Goal: Task Accomplishment & Management: Use online tool/utility

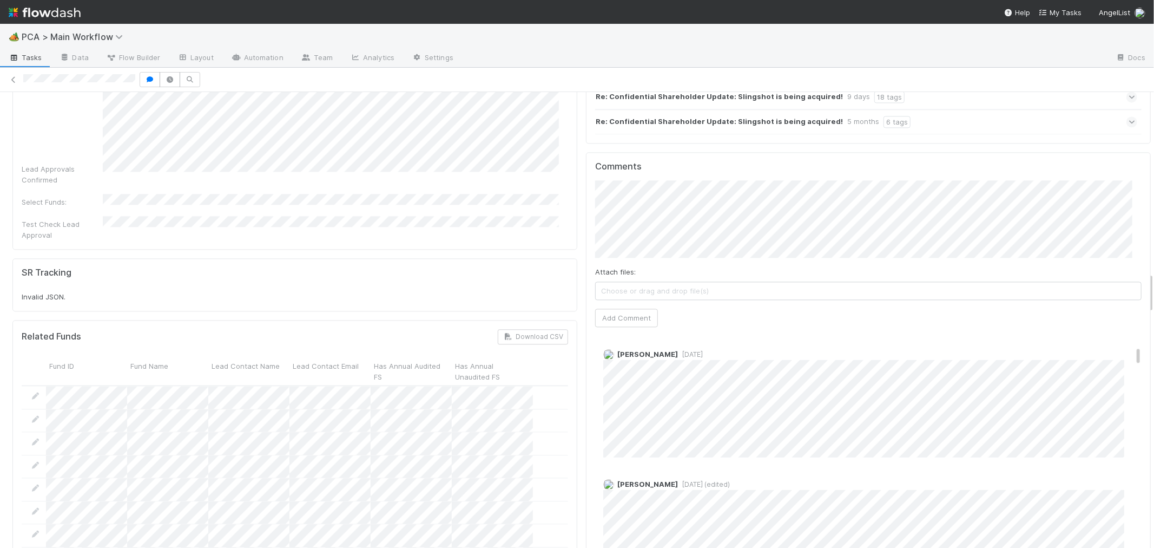
scroll to position [661, 0]
drag, startPoint x: 11, startPoint y: 77, endPoint x: 39, endPoint y: 66, distance: 30.3
click at [11, 76] on icon at bounding box center [13, 79] width 11 height 7
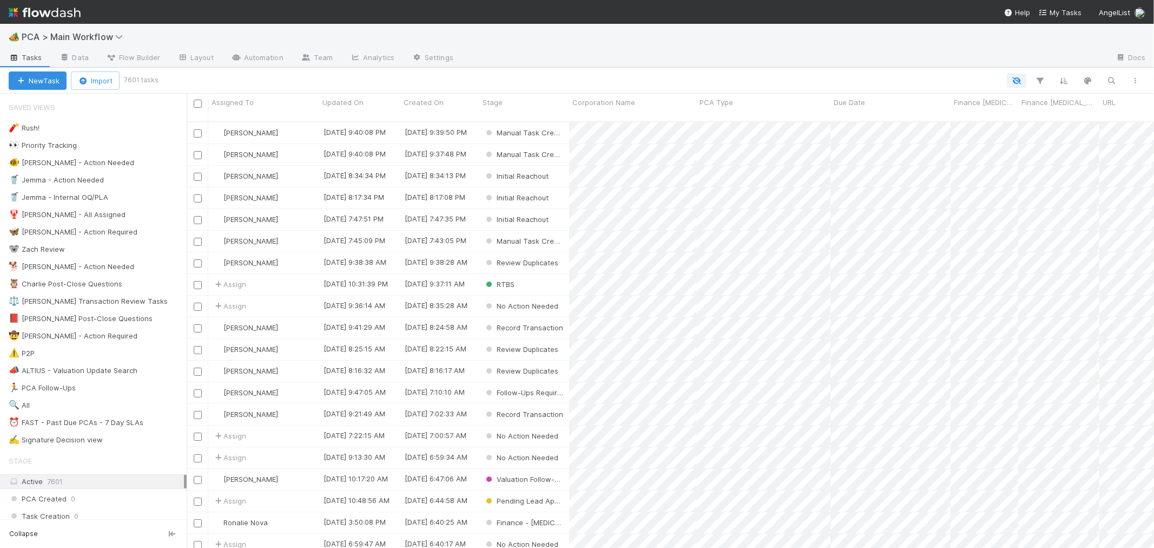
scroll to position [426, 958]
click at [112, 422] on div "⏰ FAST - Past Due PCAs - 7 Day SLAs" at bounding box center [76, 423] width 135 height 14
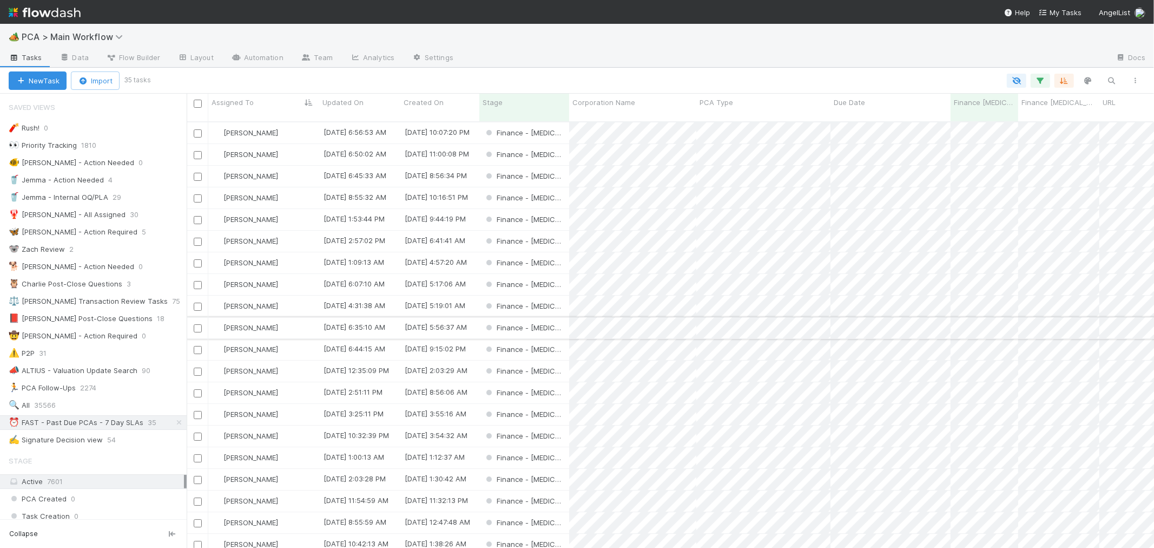
scroll to position [426, 958]
click at [1039, 76] on icon "button" at bounding box center [1040, 81] width 11 height 10
click at [745, 180] on link "And.." at bounding box center [736, 188] width 34 height 16
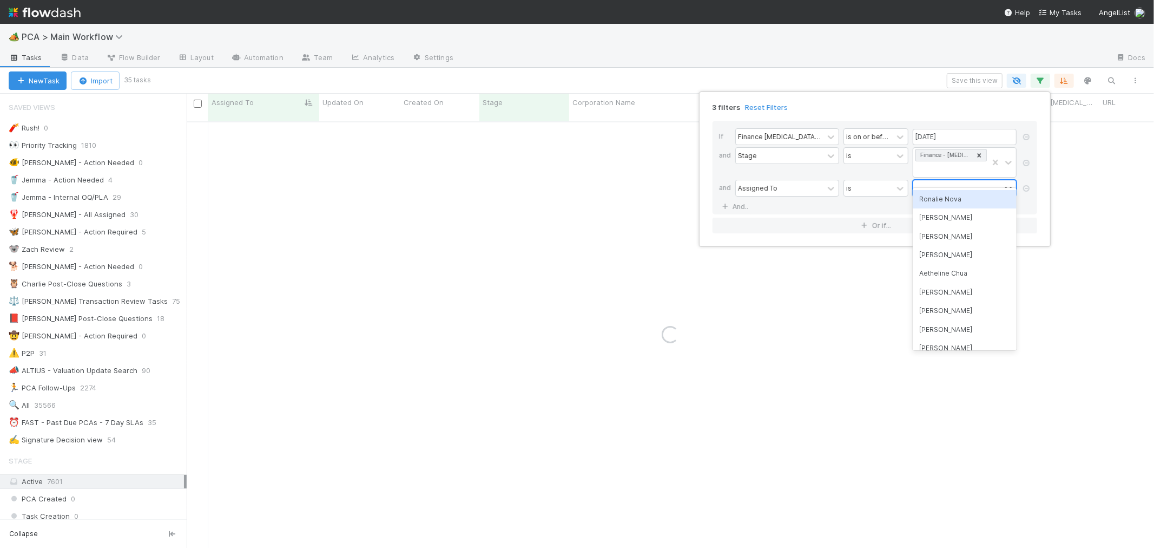
click at [933, 180] on div at bounding box center [957, 188] width 88 height 16
click at [942, 197] on div "Ronalie Nova" at bounding box center [965, 199] width 104 height 18
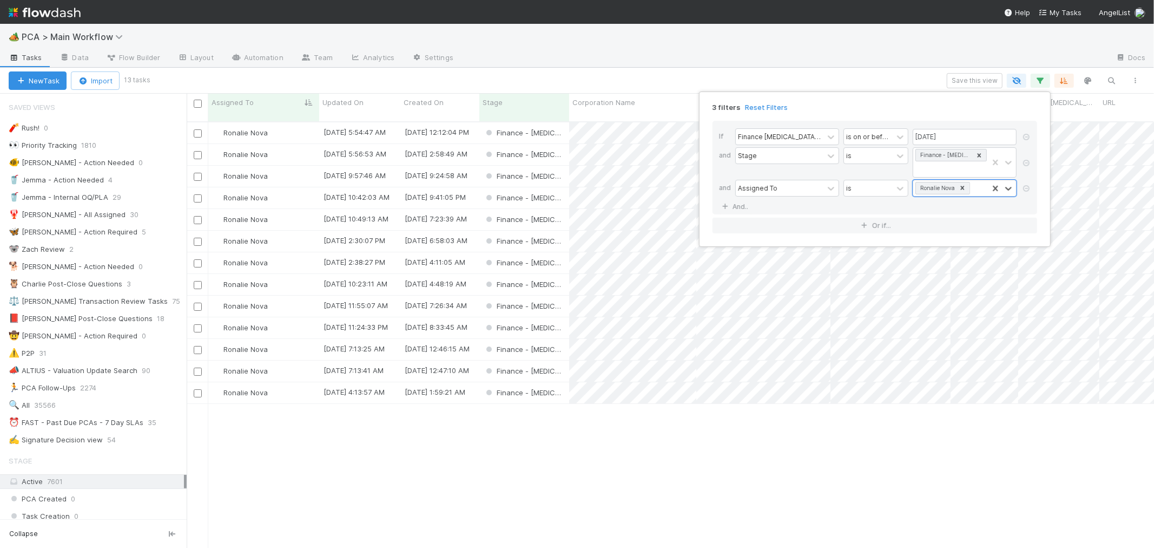
scroll to position [426, 958]
click at [534, 429] on div "3 filters Reset Filters If Finance [MEDICAL_DATA] Due Date is on or before [DAT…" at bounding box center [577, 274] width 1154 height 548
click at [718, 100] on span "PCA Type" at bounding box center [717, 102] width 34 height 11
click at [729, 115] on div "Sort A → Z" at bounding box center [761, 123] width 123 height 16
click at [567, 252] on div "Finance - [MEDICAL_DATA]" at bounding box center [524, 262] width 90 height 21
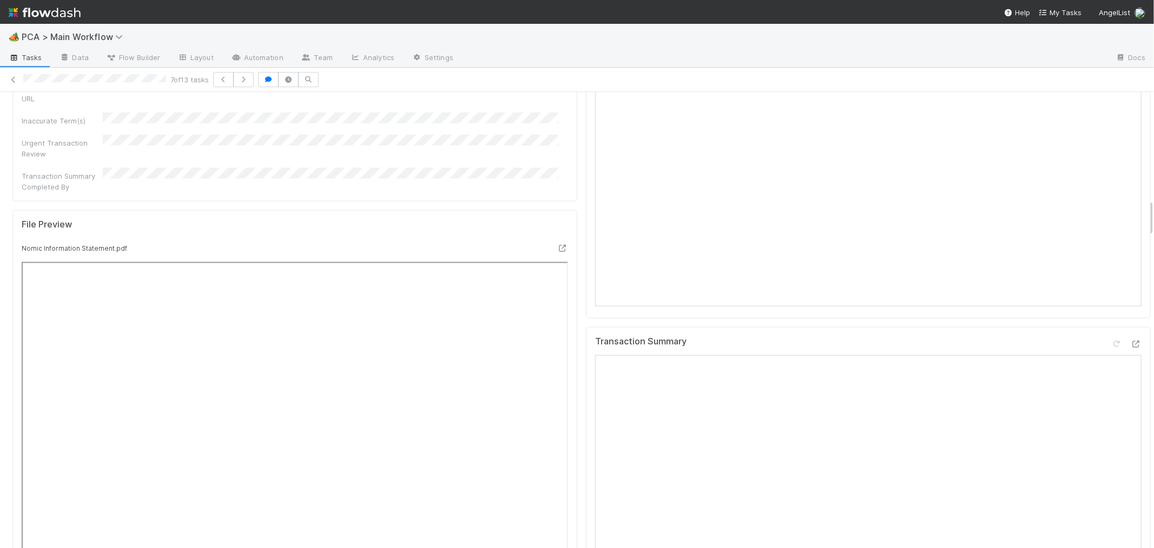
scroll to position [1323, 0]
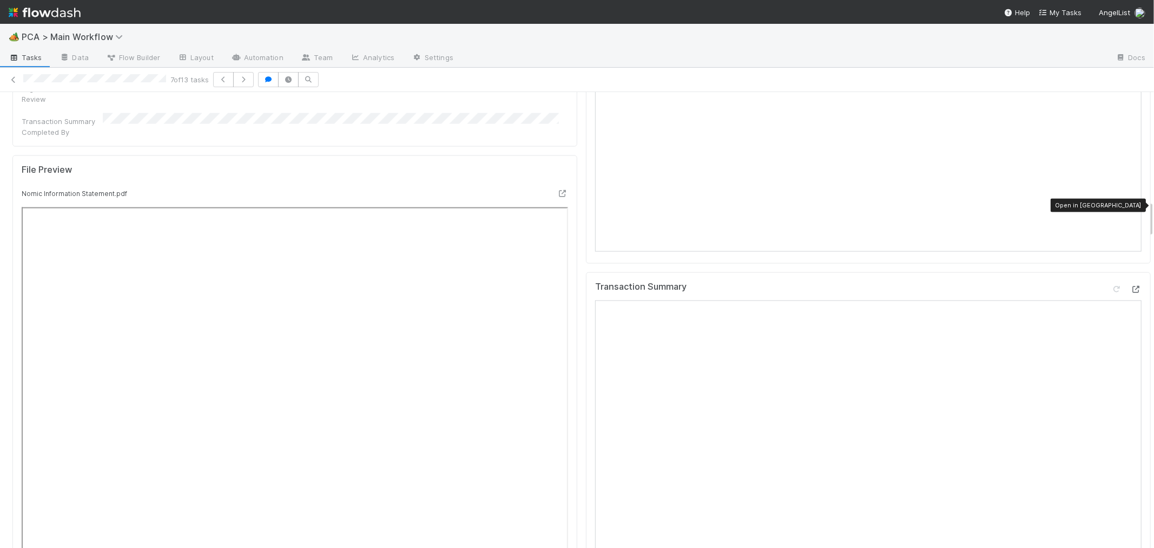
click at [1131, 286] on icon at bounding box center [1136, 289] width 11 height 7
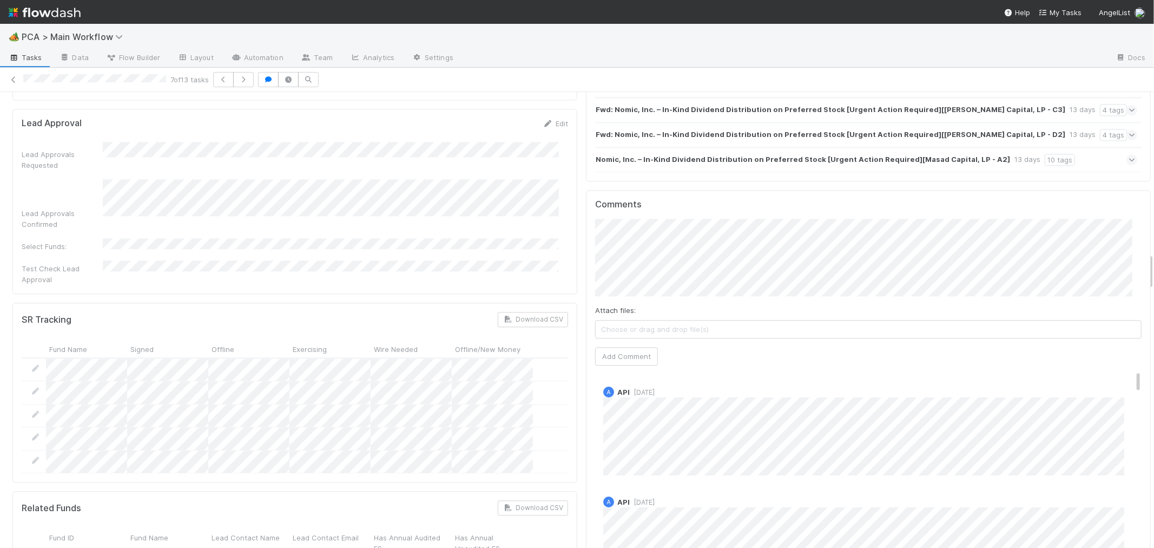
scroll to position [1984, 0]
